Goal: Task Accomplishment & Management: Use online tool/utility

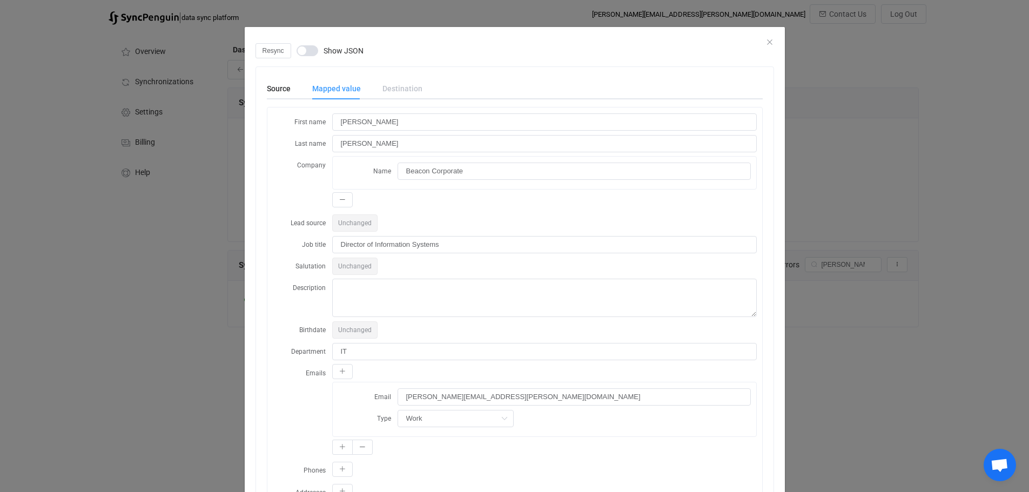
click at [395, 85] on div "Destination" at bounding box center [397, 89] width 51 height 22
click at [394, 89] on div "Destination" at bounding box center [397, 89] width 51 height 22
click at [761, 44] on div "Resync Show JSON" at bounding box center [514, 50] width 518 height 15
click at [767, 41] on icon "Close" at bounding box center [769, 42] width 9 height 9
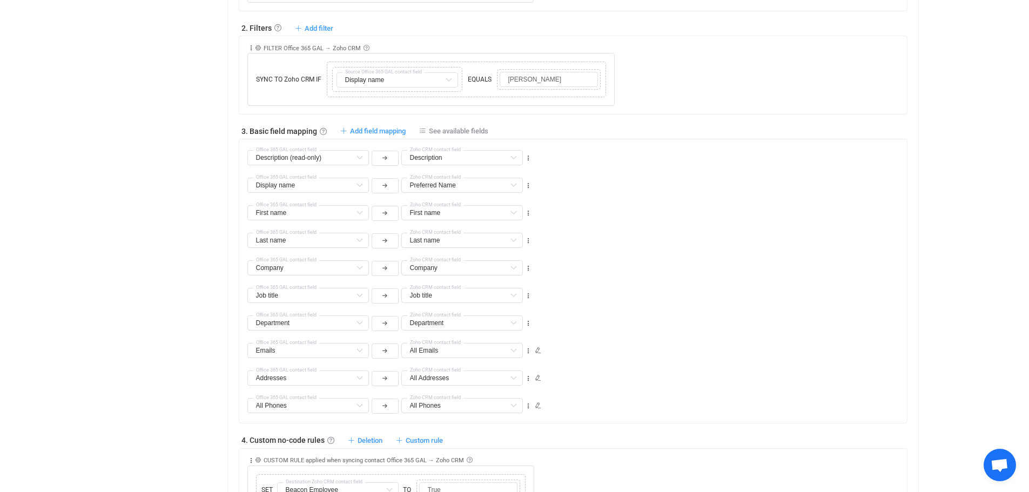
scroll to position [619, 0]
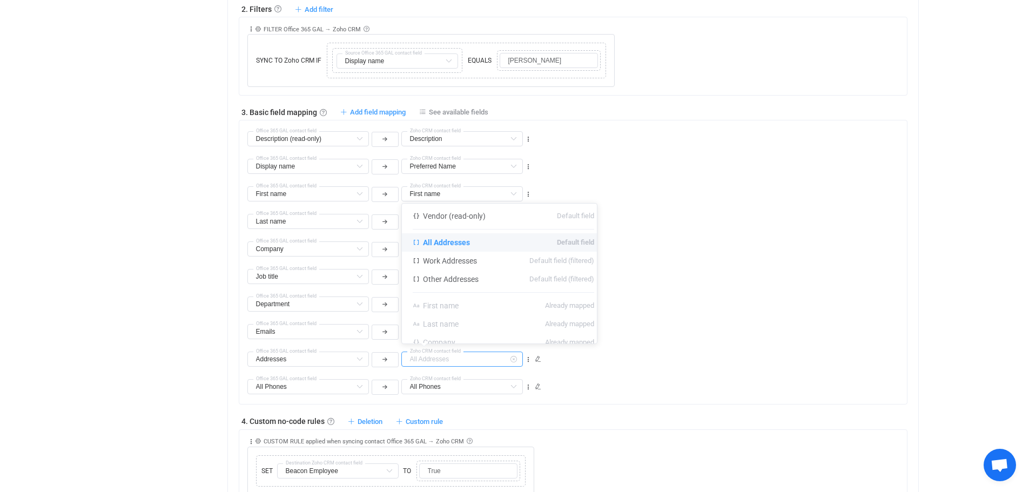
click at [480, 360] on input "text" at bounding box center [462, 359] width 122 height 15
click at [782, 260] on div "Job title Job title Default field Type Default field User type Default field Is…" at bounding box center [576, 272] width 659 height 28
type input "All Addresses"
